Goal: Navigation & Orientation: Find specific page/section

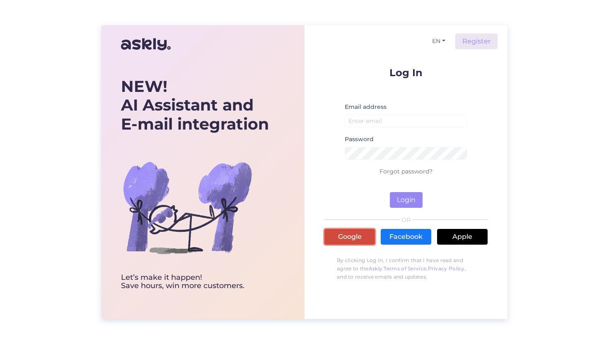
click at [337, 236] on link "Google" at bounding box center [349, 237] width 51 height 16
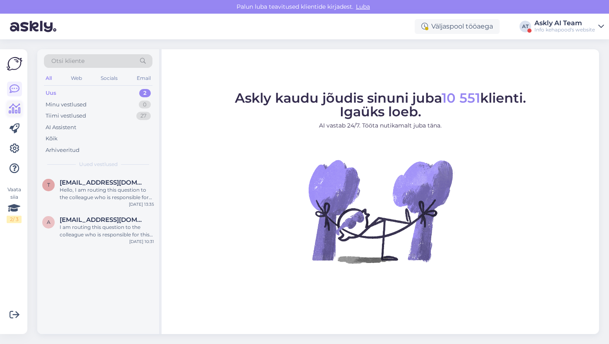
click at [16, 116] on link at bounding box center [14, 108] width 15 height 15
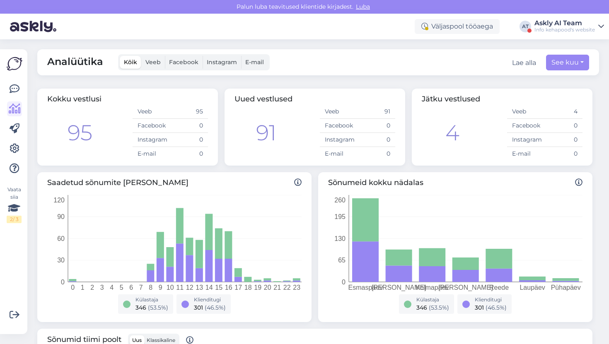
click at [549, 29] on div "Info kehapood's website" at bounding box center [564, 30] width 60 height 7
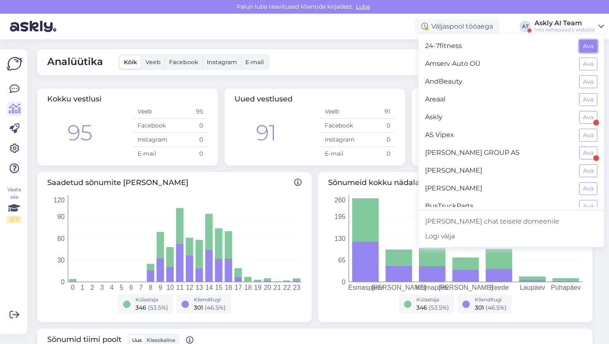
click at [590, 48] on button "Ava" at bounding box center [588, 46] width 18 height 13
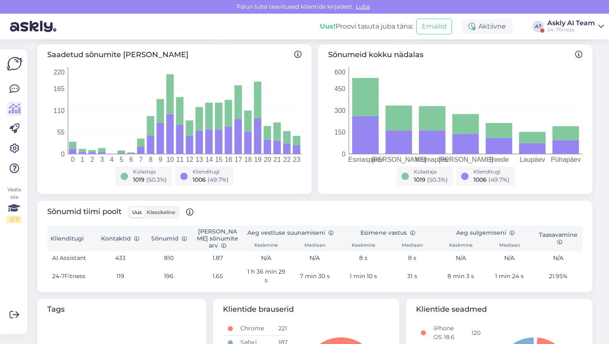
scroll to position [122, 0]
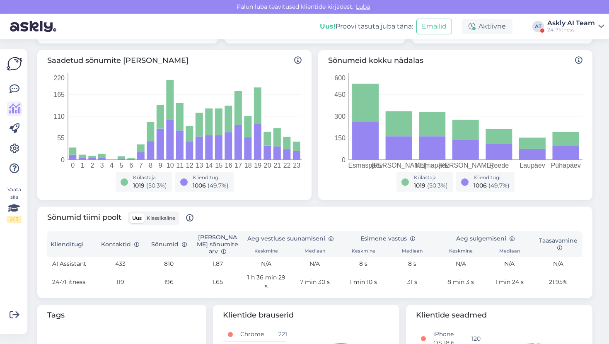
click at [574, 226] on div "Sõnumid tiimi poolt Uus Klassikaline" at bounding box center [314, 222] width 535 height 20
click at [384, 221] on div "Sõnumid tiimi poolt Uus Klassikaline" at bounding box center [314, 222] width 535 height 20
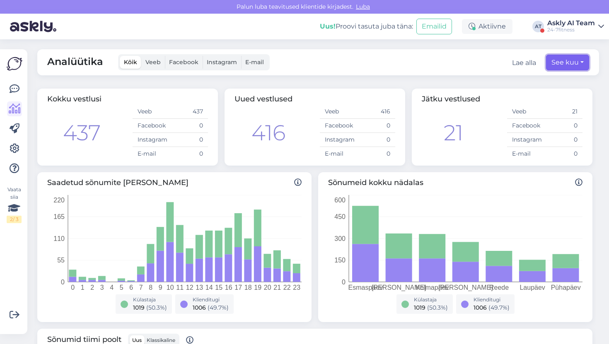
click at [560, 63] on button "See kuu" at bounding box center [567, 63] width 43 height 16
select select "8"
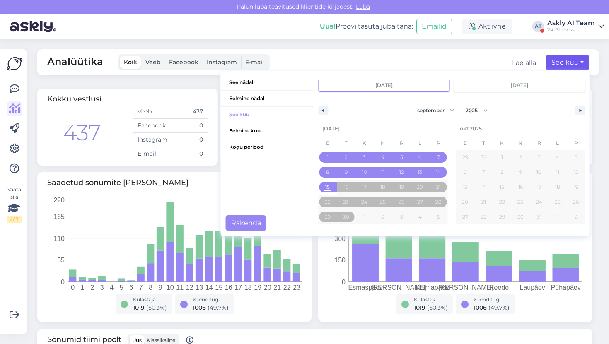
click at [556, 49] on div "Analüütika Kõik Veeb Facebook Instagram E-mail Lae alla See kuu See nädal Eelmi…" at bounding box center [318, 62] width 562 height 26
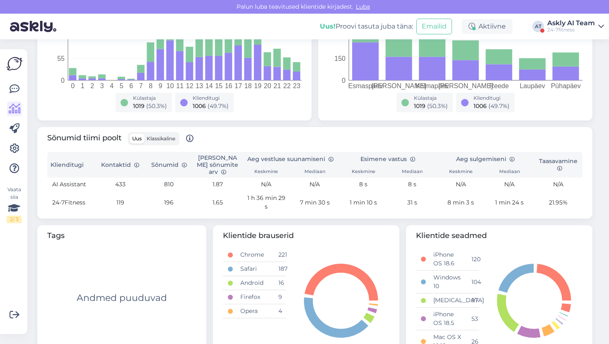
scroll to position [238, 0]
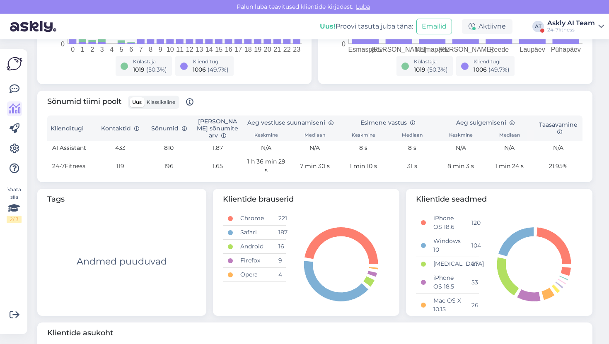
click at [165, 100] on span "Klassikaline" at bounding box center [161, 102] width 29 height 6
click at [144, 97] on input "Klassikaline" at bounding box center [144, 97] width 0 height 0
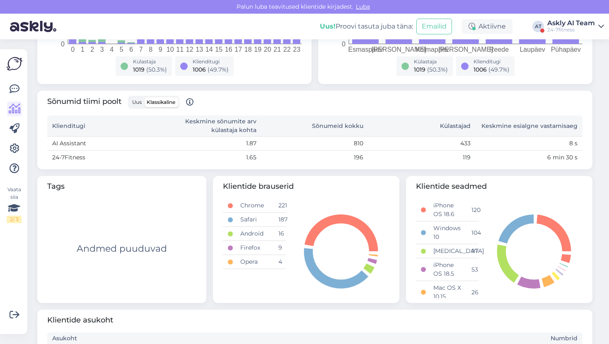
click at [133, 103] on span "Uus" at bounding box center [137, 102] width 10 height 6
click at [130, 97] on input "Uus" at bounding box center [130, 97] width 0 height 0
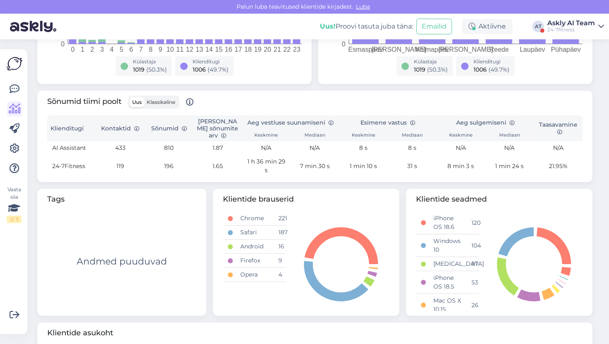
click at [166, 105] on label "Klassikaline" at bounding box center [161, 102] width 34 height 10
click at [144, 97] on input "Klassikaline" at bounding box center [144, 97] width 0 height 0
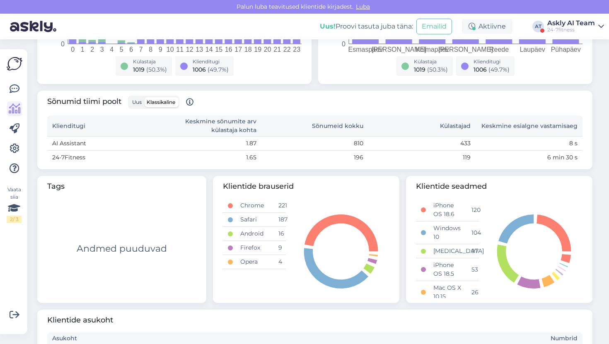
click at [143, 106] on label "Uus" at bounding box center [137, 102] width 14 height 10
click at [130, 97] on input "Uus" at bounding box center [130, 97] width 0 height 0
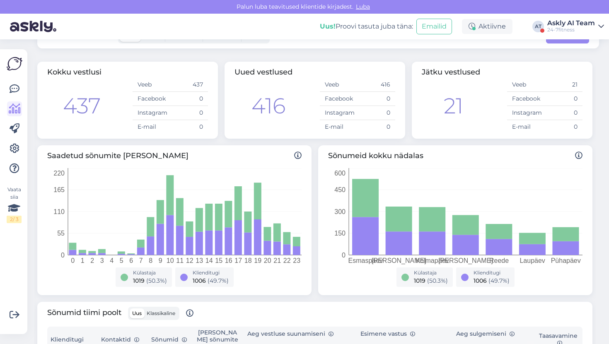
scroll to position [16, 0]
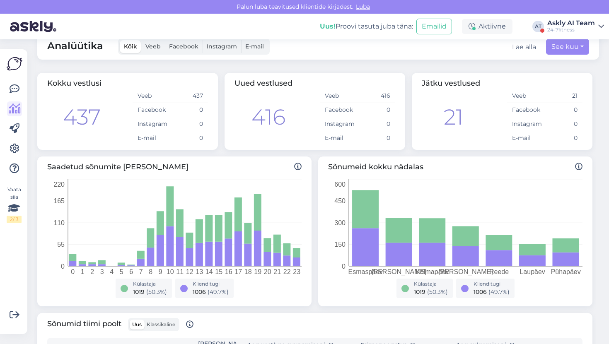
click at [548, 28] on div "24-7fitness" at bounding box center [571, 30] width 48 height 7
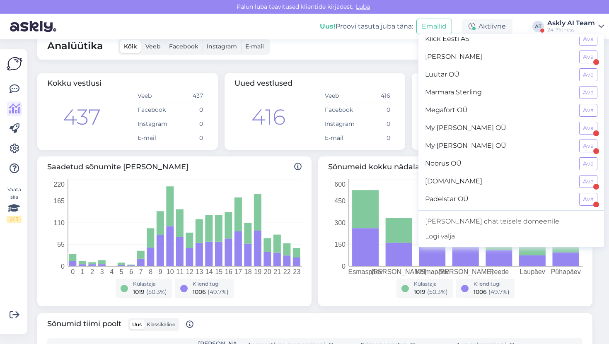
scroll to position [335, 0]
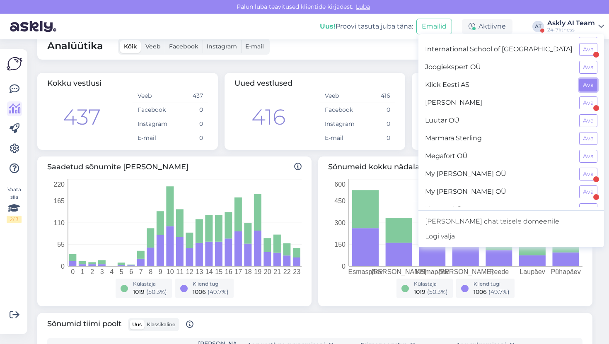
click at [589, 87] on button "Ava" at bounding box center [588, 85] width 18 height 13
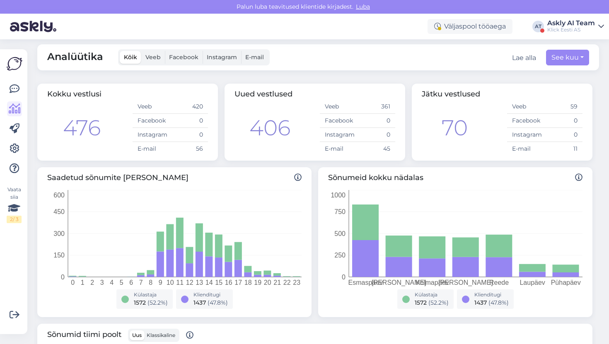
scroll to position [0, 0]
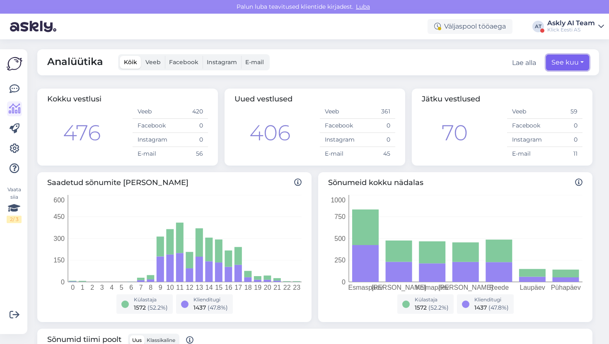
click at [567, 56] on button "See kuu" at bounding box center [567, 63] width 43 height 16
select select "8"
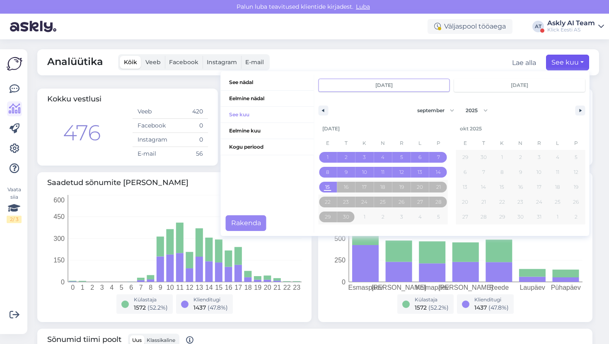
click at [530, 47] on div "Analüütika Kõik Veeb Facebook Instagram E-mail Lae alla See kuu See nädal Eelmi…" at bounding box center [320, 191] width 577 height 305
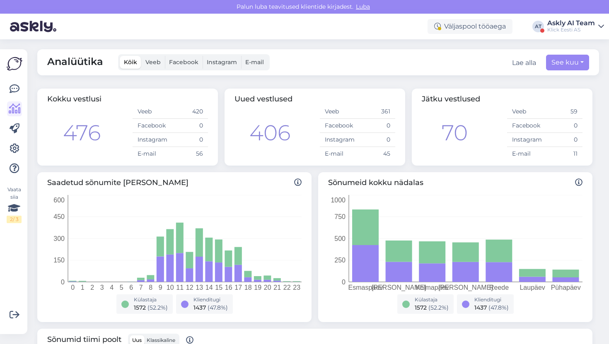
click at [564, 24] on div "Askly AI Team" at bounding box center [571, 23] width 48 height 7
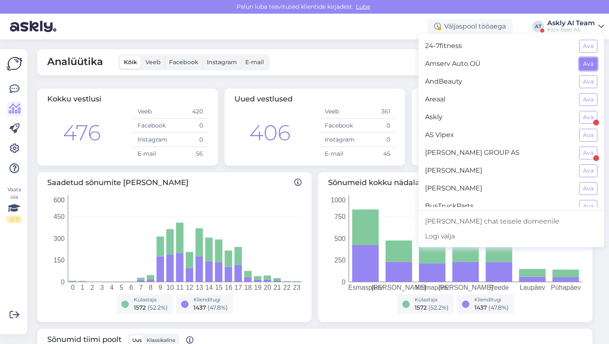
click at [590, 64] on button "Ava" at bounding box center [588, 64] width 18 height 13
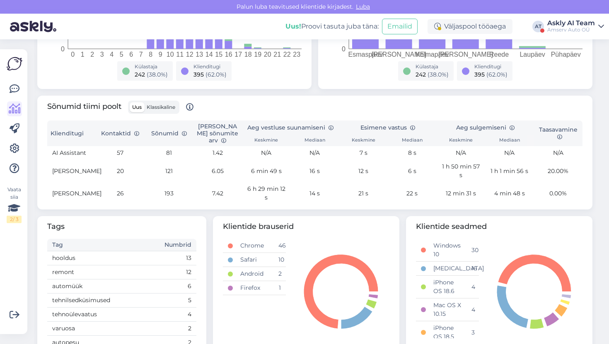
scroll to position [244, 0]
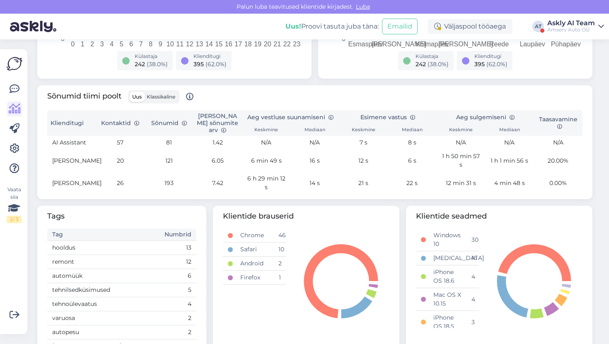
click at [307, 198] on div "Sõnumid tiimi poolt Uus Klassikaline Klienditugi Kontaktid Sõnumid Keskmine sõn…" at bounding box center [314, 142] width 555 height 114
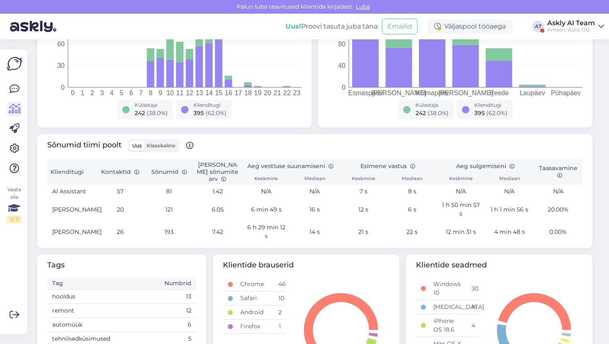
scroll to position [174, 0]
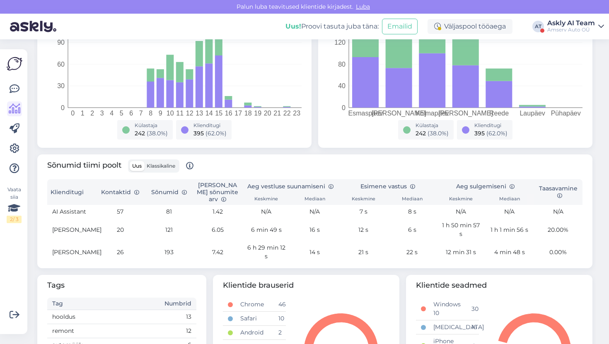
click at [570, 28] on div "Amserv Auto OÜ" at bounding box center [571, 30] width 48 height 7
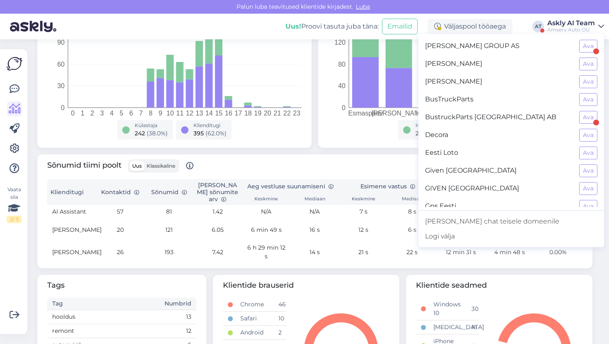
scroll to position [99, 0]
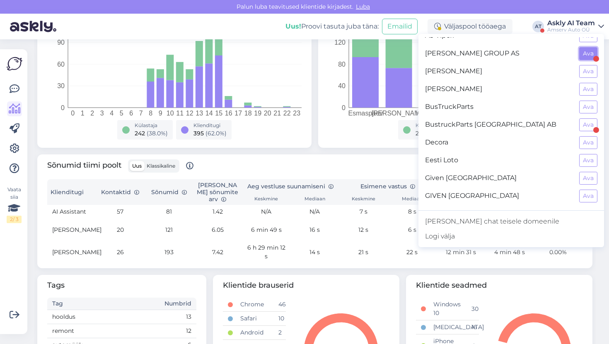
click at [585, 54] on button "Ava" at bounding box center [588, 53] width 18 height 13
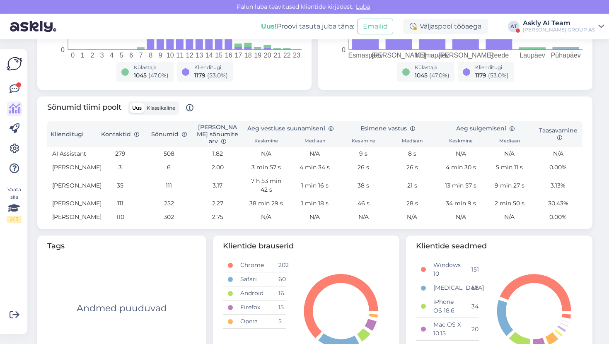
scroll to position [232, 0]
click at [362, 211] on td "46 s" at bounding box center [363, 205] width 48 height 14
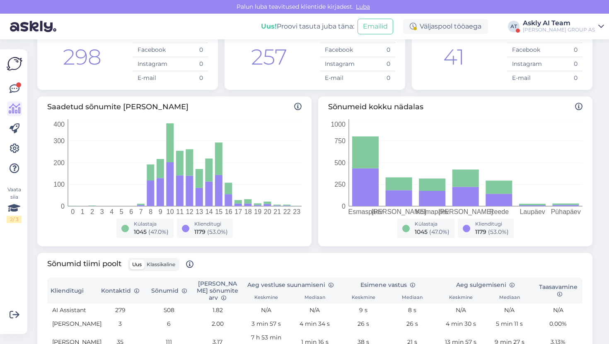
scroll to position [1, 0]
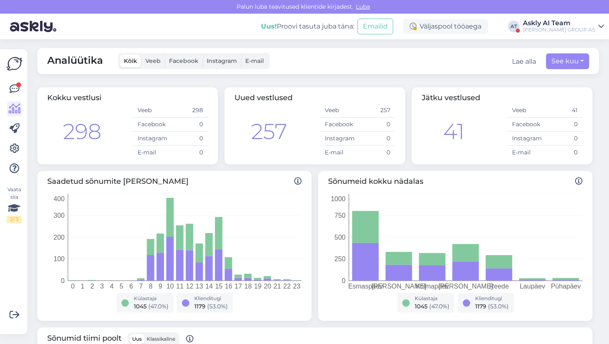
click at [557, 36] on div "Uus! Proovi tasuta [PERSON_NAME]: Emailid Väljaspool tööaega AT Askly AI Team […" at bounding box center [304, 27] width 609 height 26
click at [560, 30] on div "[PERSON_NAME] GROUP AS" at bounding box center [559, 30] width 72 height 7
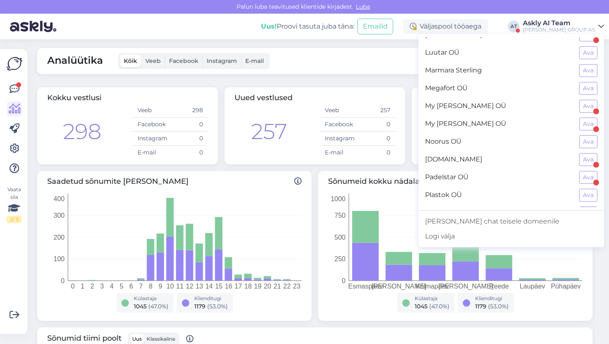
scroll to position [406, 0]
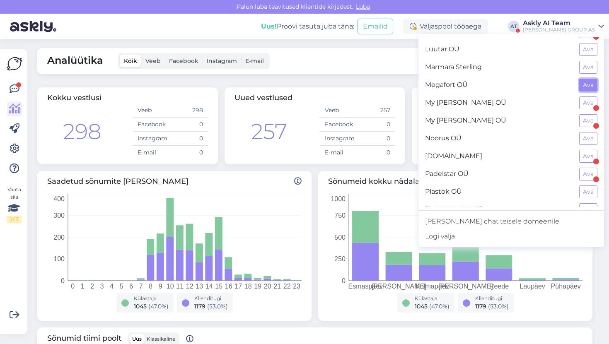
click at [582, 90] on button "Ava" at bounding box center [588, 85] width 18 height 13
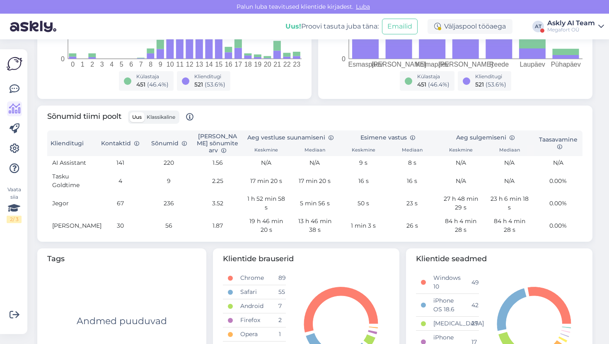
scroll to position [0, 0]
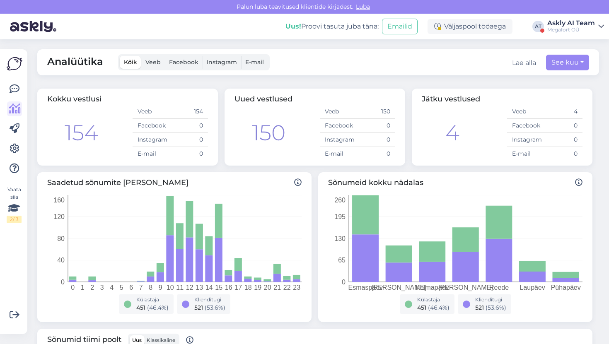
click at [577, 31] on div "Megafort OÜ" at bounding box center [571, 30] width 48 height 7
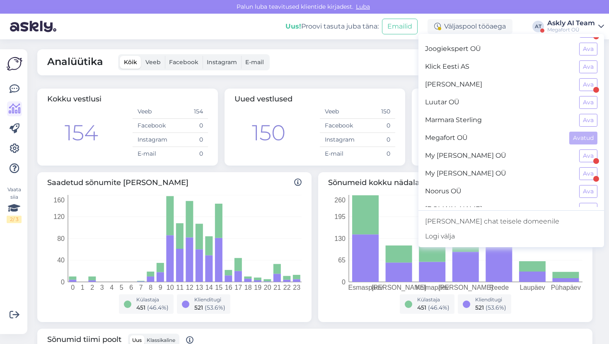
scroll to position [354, 0]
click at [583, 104] on button "Ava" at bounding box center [588, 102] width 18 height 13
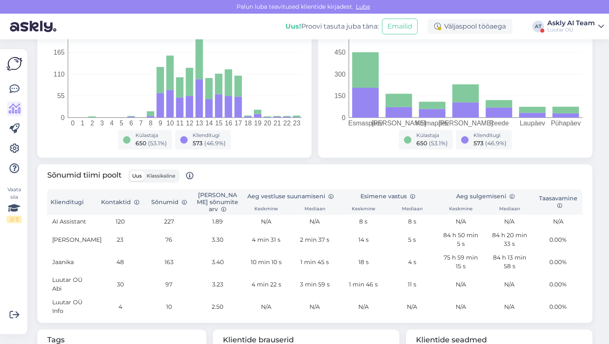
scroll to position [0, 0]
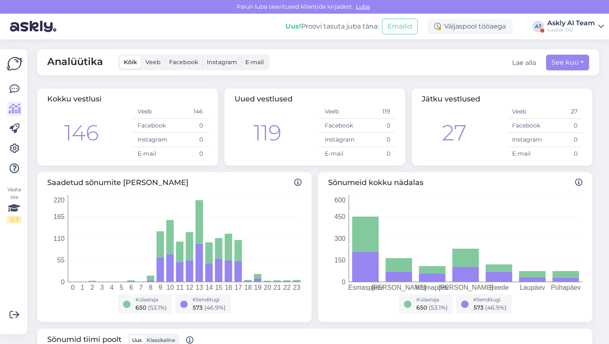
click at [568, 15] on div "Uus! Proovi tasuta [PERSON_NAME]: Emailid Väljaspool tööaega AT Askly AI Team L…" at bounding box center [304, 27] width 609 height 26
click at [566, 21] on div "Askly AI Team" at bounding box center [571, 23] width 48 height 7
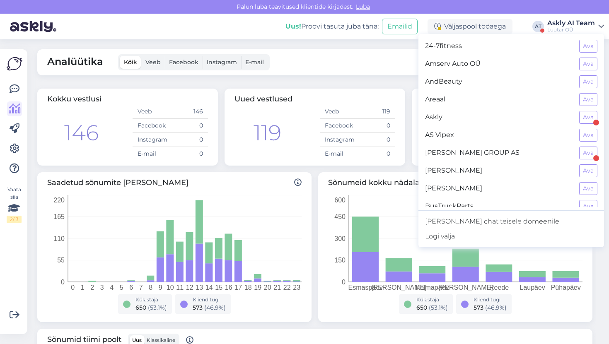
scroll to position [3, 0]
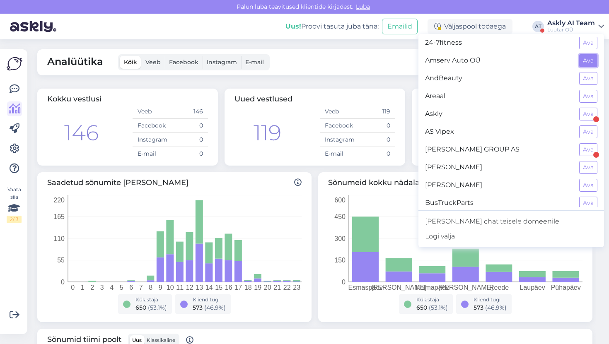
click at [583, 66] on button "Ava" at bounding box center [588, 60] width 18 height 13
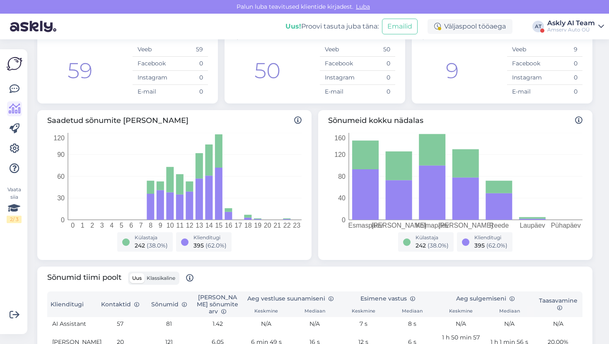
scroll to position [0, 0]
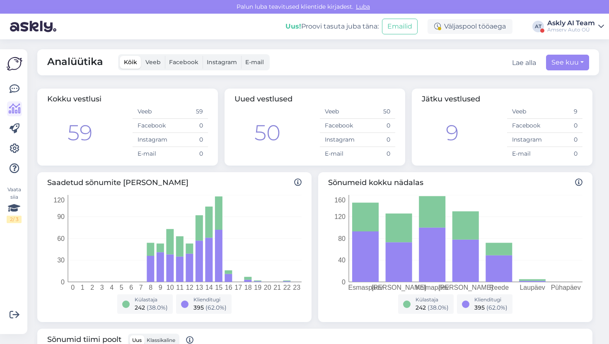
click at [555, 31] on div "Amserv Auto OÜ" at bounding box center [571, 30] width 48 height 7
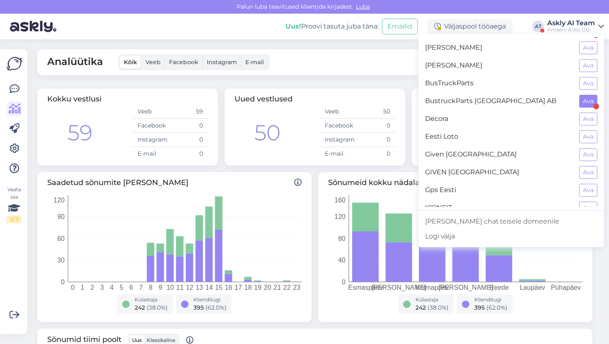
scroll to position [123, 0]
click at [583, 100] on button "Ava" at bounding box center [588, 101] width 18 height 13
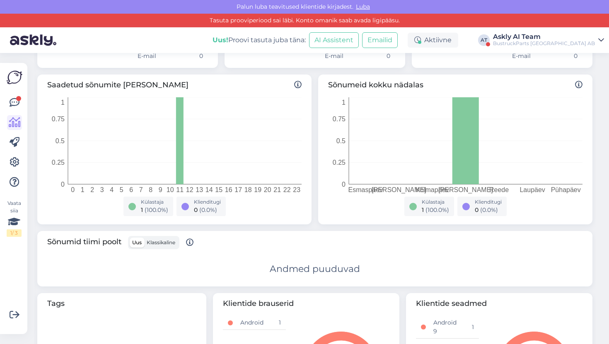
scroll to position [101, 0]
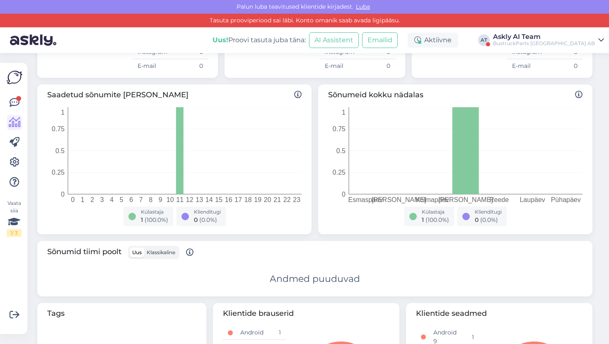
click at [545, 45] on div "BustruckParts [GEOGRAPHIC_DATA] AB" at bounding box center [544, 43] width 102 height 7
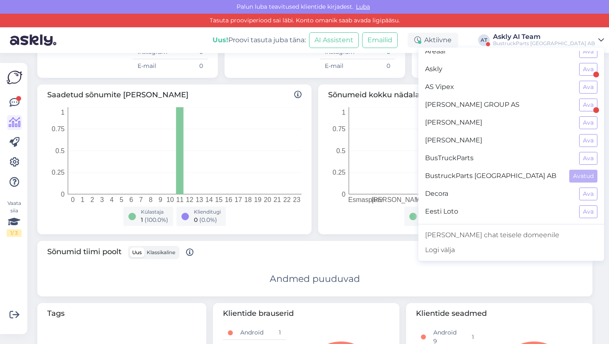
scroll to position [74, 0]
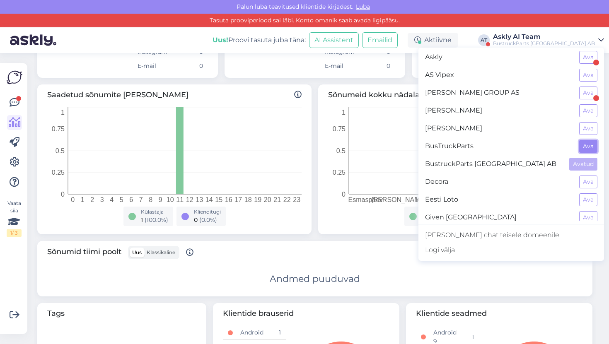
click at [581, 145] on button "Ava" at bounding box center [588, 146] width 18 height 13
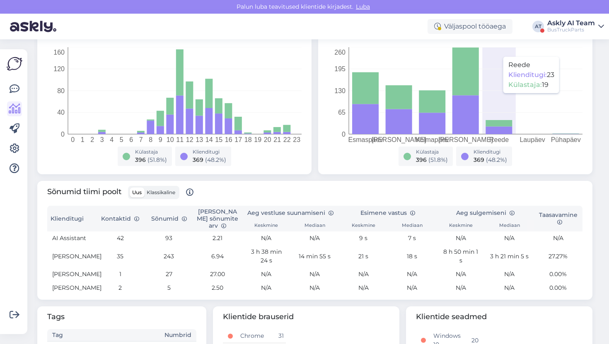
scroll to position [179, 0]
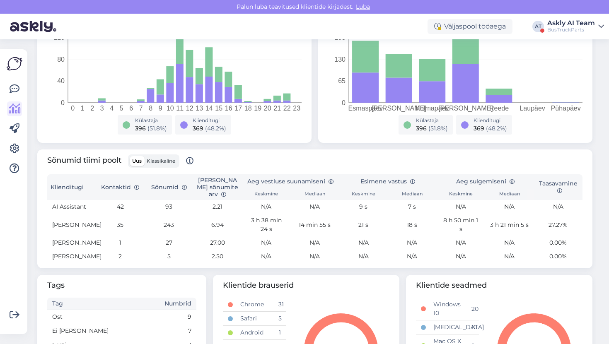
click at [565, 22] on div "Askly AI Team" at bounding box center [571, 23] width 48 height 7
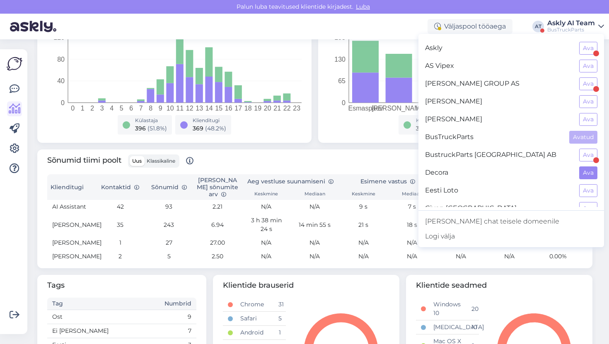
scroll to position [72, 0]
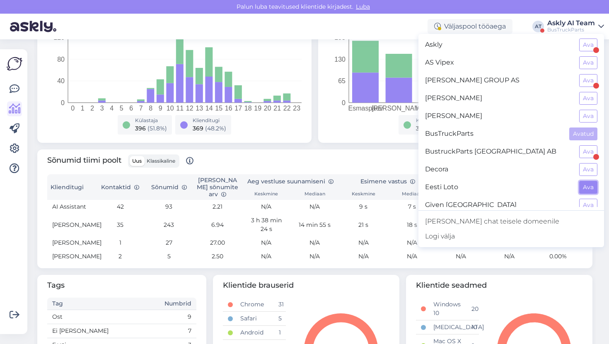
click at [584, 183] on button "Ava" at bounding box center [588, 187] width 18 height 13
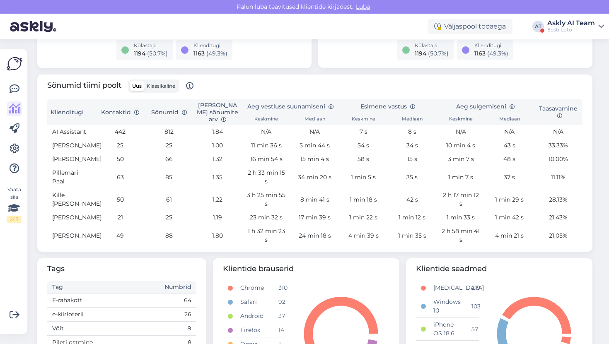
scroll to position [255, 0]
click at [15, 87] on icon at bounding box center [15, 89] width 10 height 10
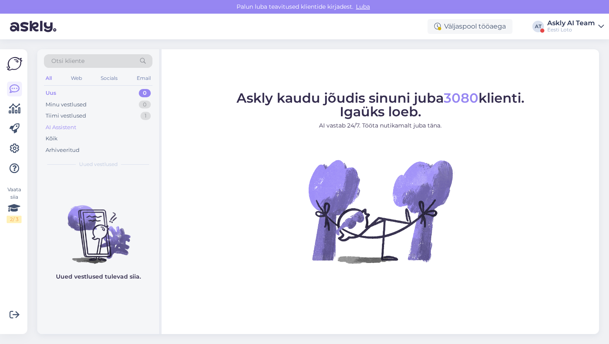
click at [74, 132] on div "AI Assistent" at bounding box center [98, 128] width 109 height 12
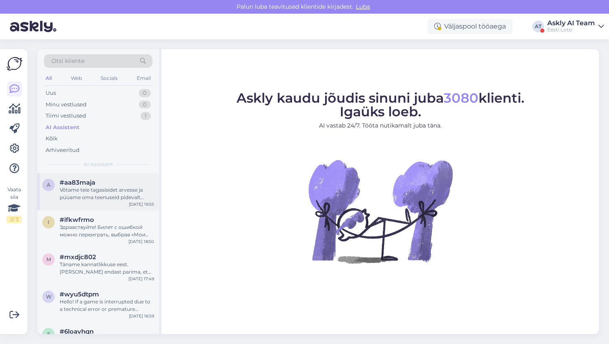
click at [102, 197] on div "Võtame teie tagasisidet arvesse ja püüame oma teenuseid pidevalt parendada. Kas…" at bounding box center [107, 193] width 94 height 15
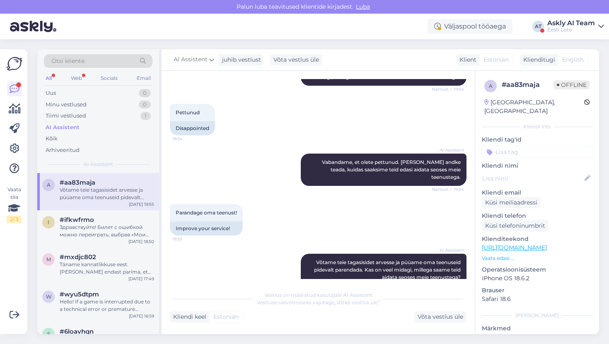
scroll to position [475, 0]
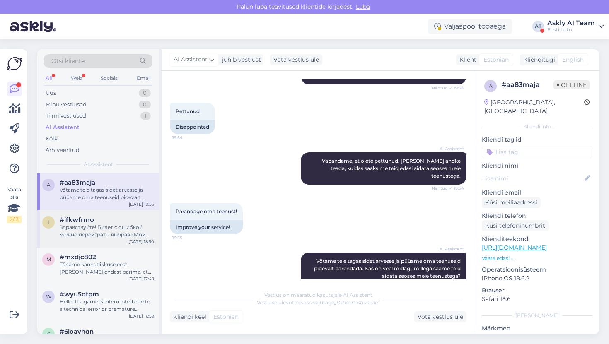
click at [72, 214] on div "i #ifkwfrmo Здравствуйте! Билет с ошибкой можно переиграть, выбрав «Мои билеты»…" at bounding box center [98, 228] width 122 height 37
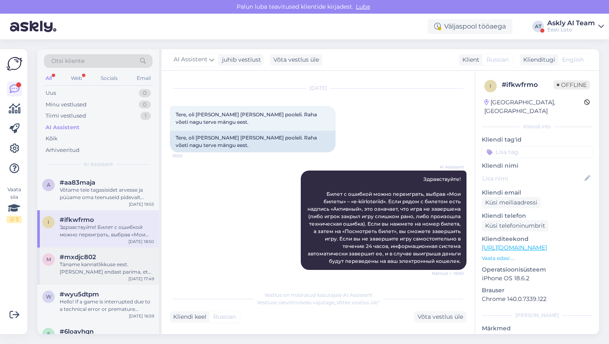
click at [107, 268] on div "Täname kannatlikkuse eest. [PERSON_NAME] endast parima, et Teie küsimusele kiir…" at bounding box center [107, 268] width 94 height 15
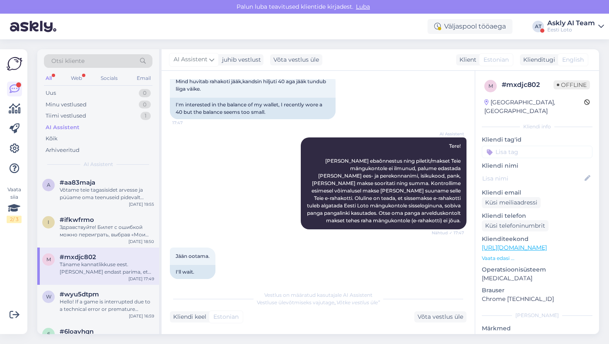
scroll to position [102, 0]
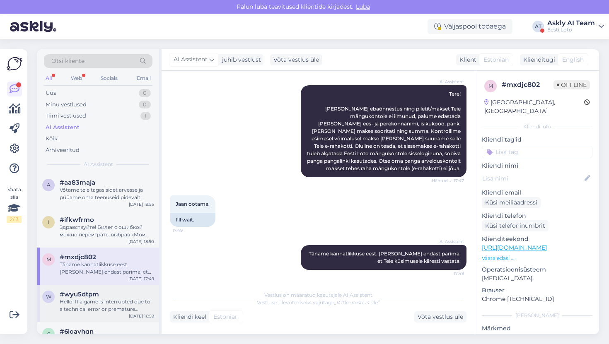
click at [109, 292] on div "#wyu5dtpm" at bounding box center [107, 294] width 94 height 7
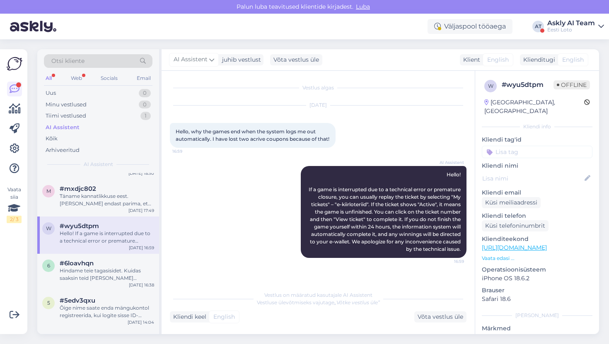
scroll to position [93, 0]
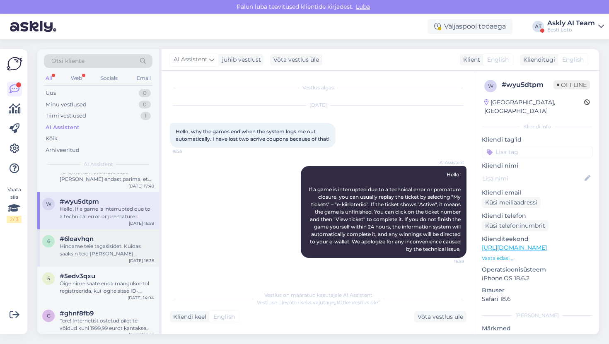
click at [94, 250] on div "Hindame teie tagasisidet. Kuidas saaksin teid [PERSON_NAME] teenustega aidata?" at bounding box center [107, 250] width 94 height 15
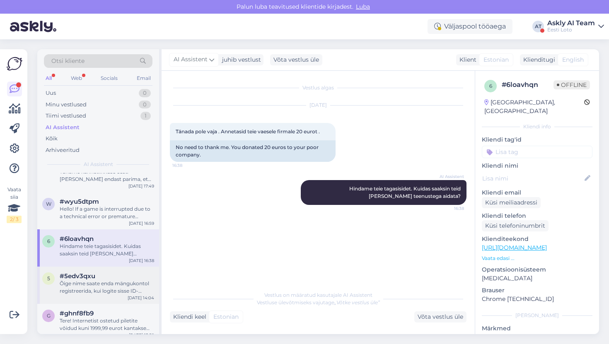
click at [98, 280] on div "Õige nime saate enda mängukontol registreerida, kui logite sisse ID-kaardi, Sma…" at bounding box center [107, 287] width 94 height 15
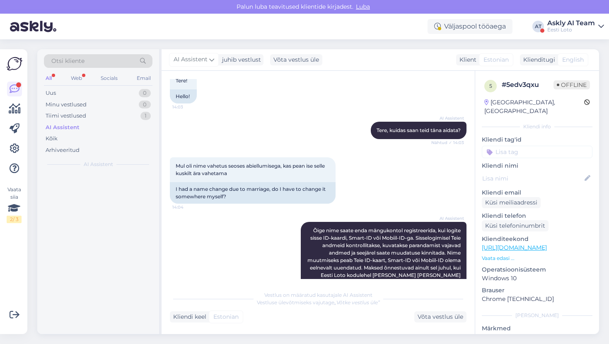
scroll to position [65, 0]
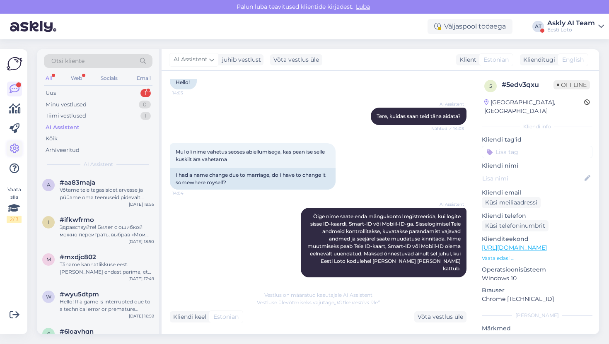
click at [15, 145] on icon at bounding box center [15, 149] width 10 height 10
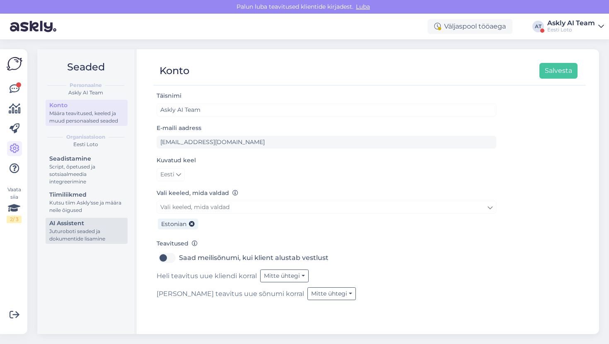
click at [89, 222] on div "AI Assistent" at bounding box center [86, 223] width 75 height 9
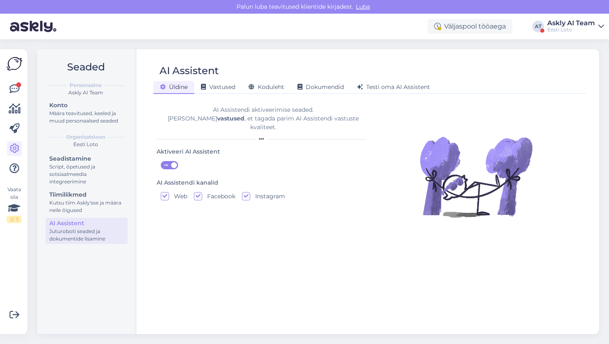
click at [213, 81] on div "[PERSON_NAME] Vastused Koduleht Dokumendid [PERSON_NAME] oma AI Assistent" at bounding box center [365, 86] width 424 height 14
click at [213, 83] on div "Vastused" at bounding box center [218, 87] width 48 height 13
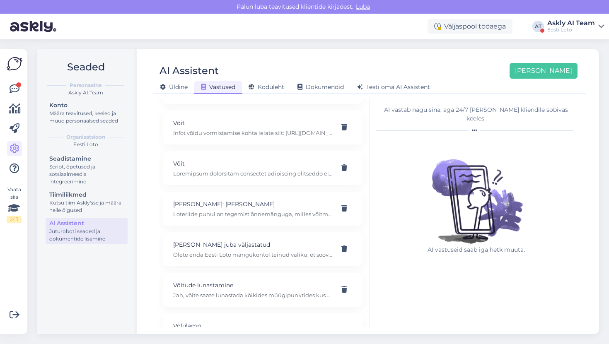
scroll to position [6373, 0]
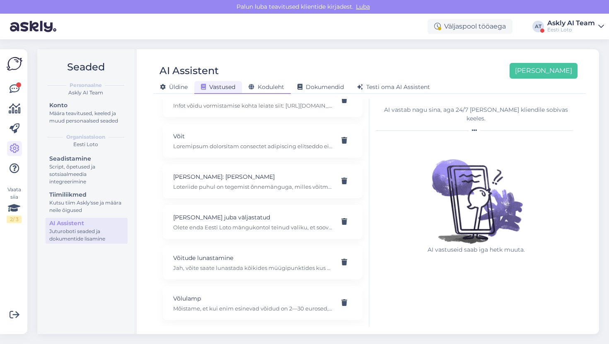
click at [279, 87] on span "Koduleht" at bounding box center [267, 86] width 36 height 7
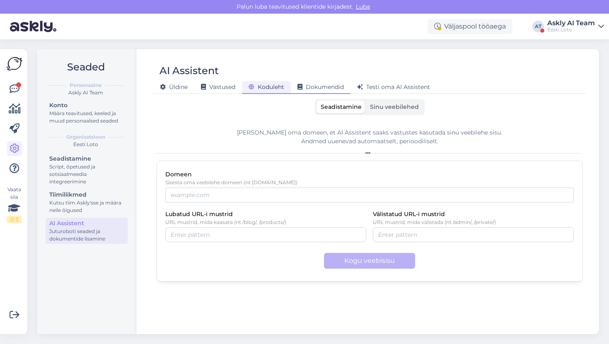
click at [308, 89] on span "Dokumendid" at bounding box center [320, 86] width 46 height 7
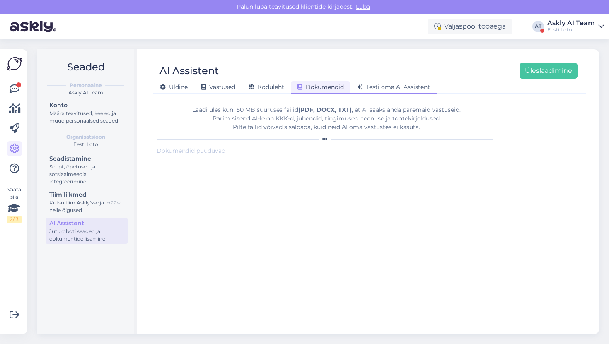
click at [369, 83] on div "Testi oma AI Assistent" at bounding box center [393, 87] width 86 height 13
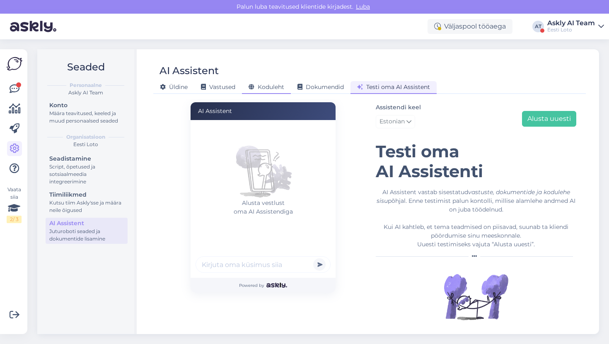
click at [279, 83] on div "Koduleht" at bounding box center [266, 87] width 49 height 13
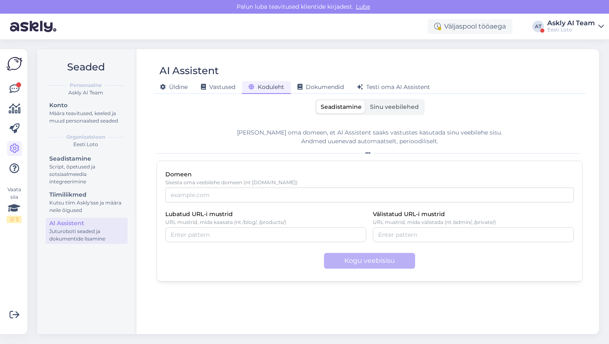
click at [382, 102] on label "Sinu veebilehed" at bounding box center [394, 107] width 57 height 13
click at [366, 101] on input "Sinu veebilehed" at bounding box center [366, 101] width 0 height 0
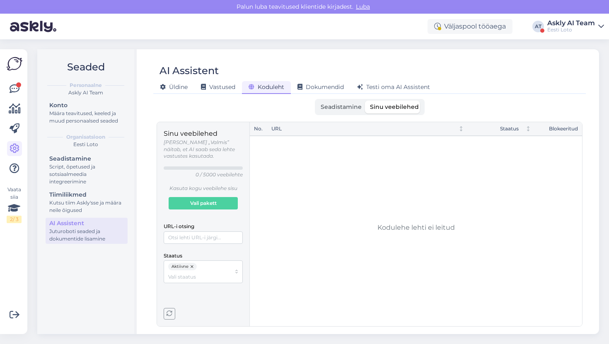
click at [339, 114] on div "Seadistamine Sinu veebilehed" at bounding box center [370, 107] width 110 height 16
click at [339, 113] on div "Seadistamine Sinu veebilehed" at bounding box center [370, 107] width 110 height 16
click at [339, 109] on span "Seadistamine" at bounding box center [341, 106] width 41 height 7
click at [316, 101] on input "Seadistamine" at bounding box center [316, 101] width 0 height 0
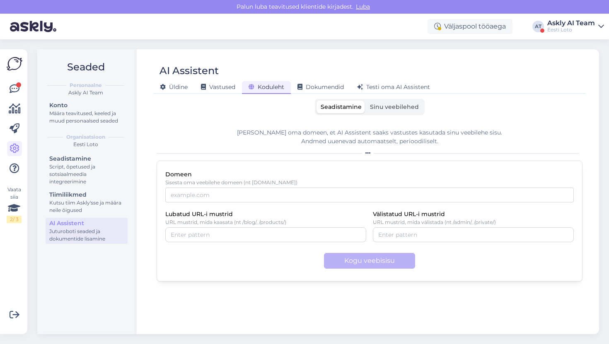
click at [286, 81] on div "Koduleht" at bounding box center [266, 87] width 49 height 13
click at [244, 82] on div "Koduleht" at bounding box center [266, 87] width 49 height 13
click at [235, 84] on span "Vastused" at bounding box center [218, 86] width 34 height 7
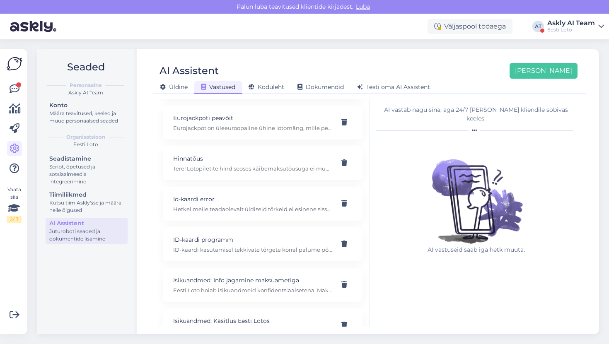
scroll to position [1895, 0]
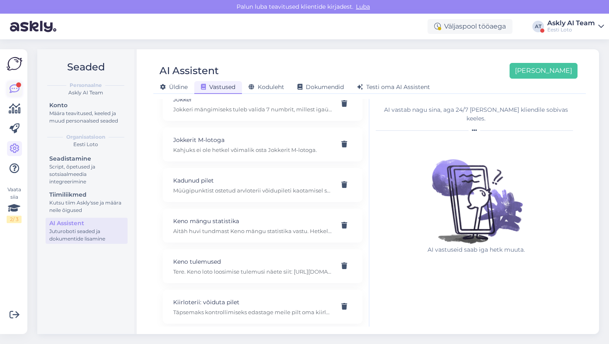
click at [21, 90] on link at bounding box center [14, 89] width 15 height 15
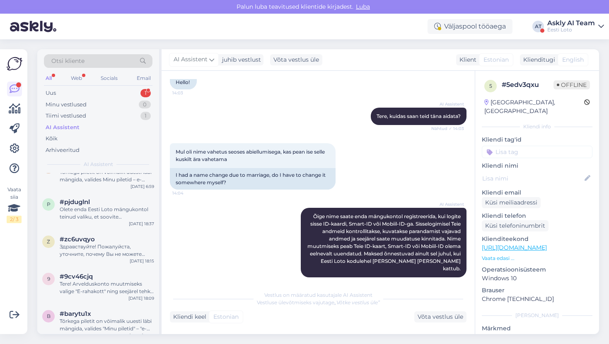
scroll to position [1821, 0]
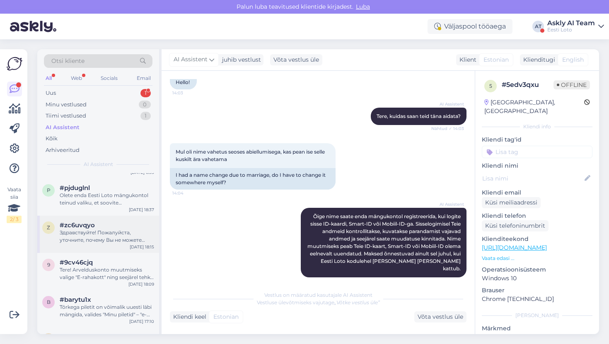
click at [86, 216] on div "a #aa83maja Võtame teie tagasisidet arvesse ja püüame oma teenuseid pidevalt pa…" at bounding box center [98, 253] width 122 height 161
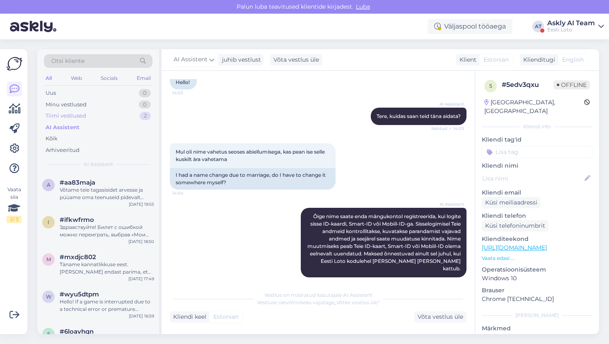
click at [70, 119] on div "Tiimi vestlused" at bounding box center [66, 116] width 41 height 8
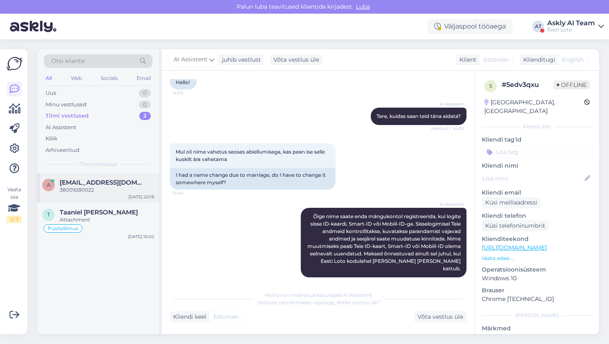
click at [61, 180] on span "[EMAIL_ADDRESS][DOMAIN_NAME]" at bounding box center [103, 182] width 86 height 7
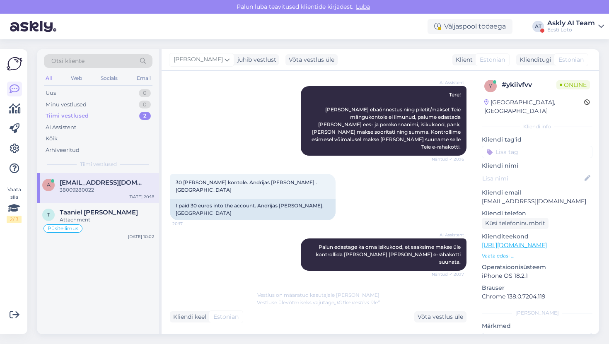
scroll to position [130, 0]
